Goal: Task Accomplishment & Management: Use online tool/utility

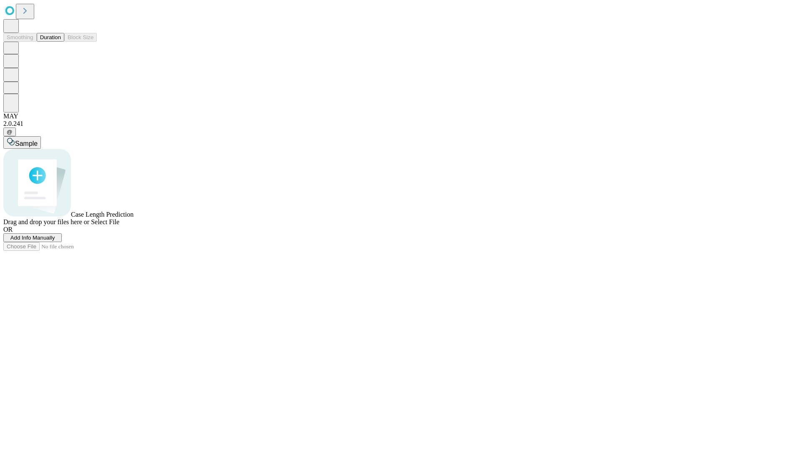
click at [61, 42] on button "Duration" at bounding box center [51, 37] width 28 height 9
click at [55, 241] on span "Add Info Manually" at bounding box center [32, 238] width 45 height 6
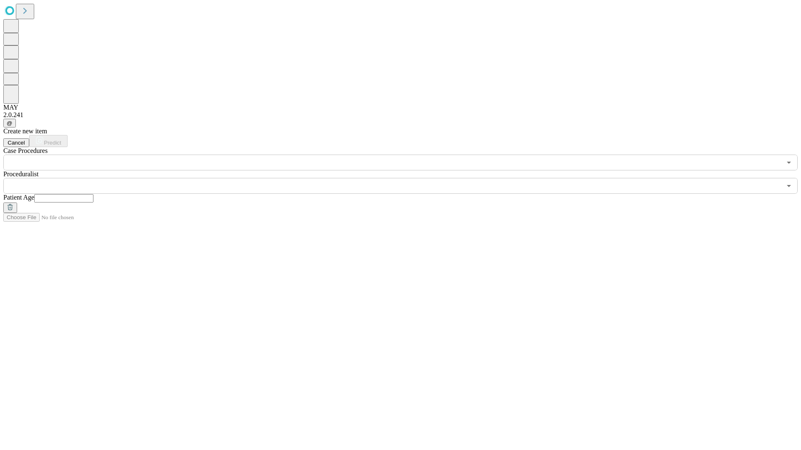
click at [93, 194] on input "text" at bounding box center [63, 198] width 59 height 8
type input "**"
click at [406, 178] on input "text" at bounding box center [392, 186] width 778 height 16
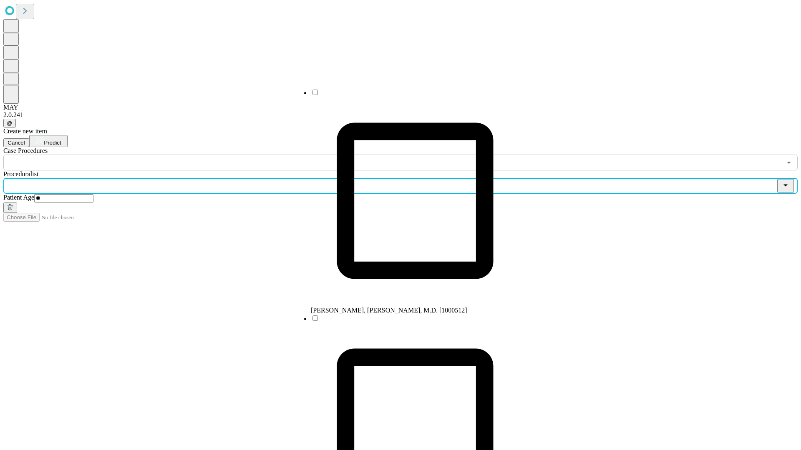
click at [407, 95] on li "[PERSON_NAME], [PERSON_NAME], M.D. [1000512]" at bounding box center [415, 201] width 208 height 226
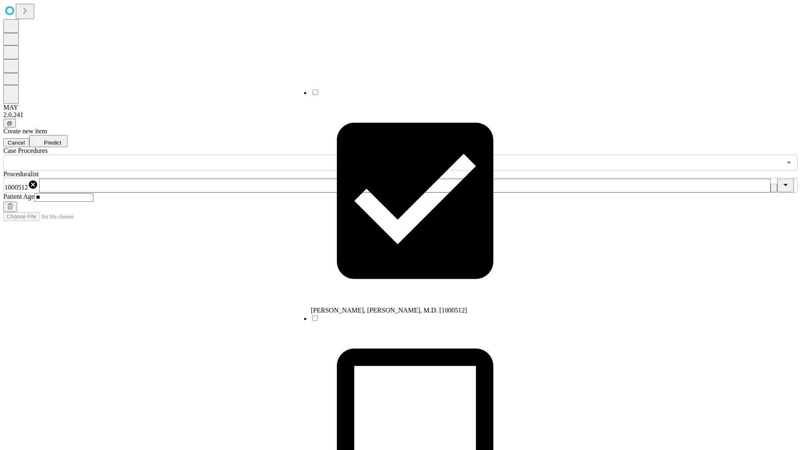
click at [175, 155] on input "text" at bounding box center [392, 163] width 778 height 16
